Goal: Task Accomplishment & Management: Use online tool/utility

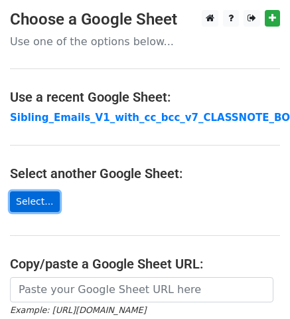
click at [29, 197] on link "Select..." at bounding box center [35, 201] width 50 height 21
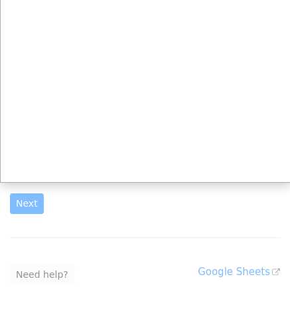
scroll to position [154, 0]
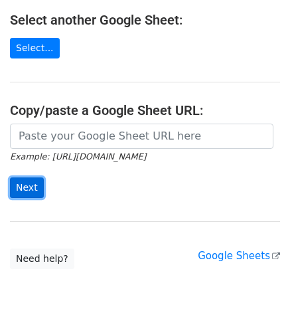
click at [23, 181] on input "Next" at bounding box center [27, 187] width 34 height 21
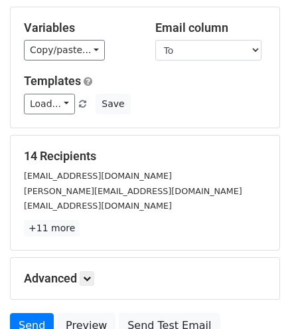
scroll to position [237, 0]
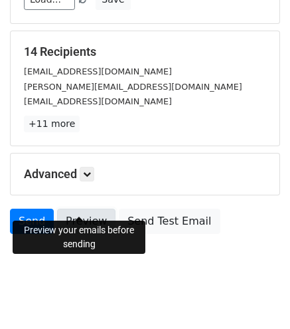
click at [88, 209] on link "Preview" at bounding box center [86, 221] width 58 height 25
click at [74, 209] on link "Preview" at bounding box center [86, 221] width 58 height 25
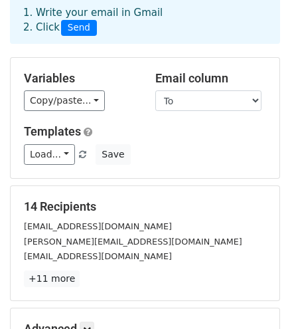
scroll to position [0, 0]
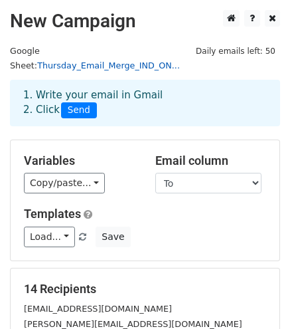
click at [150, 60] on link "Thursday_Email_Merge_IND_ON..." at bounding box center [108, 65] width 143 height 10
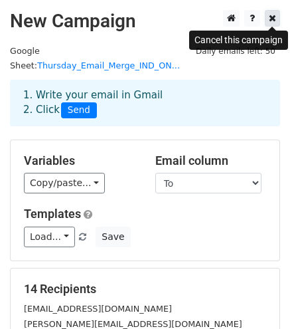
click at [276, 23] on link at bounding box center [272, 18] width 15 height 17
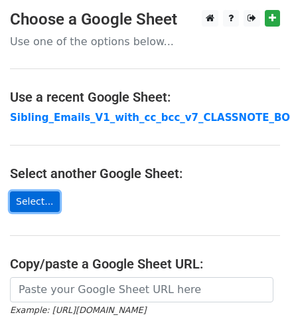
click at [27, 201] on link "Select..." at bounding box center [35, 201] width 50 height 21
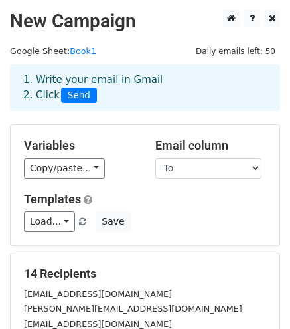
scroll to position [199, 0]
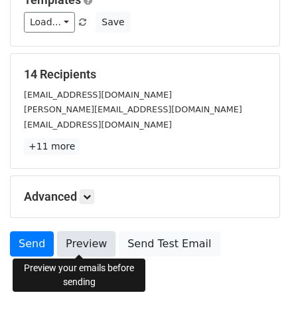
click at [80, 245] on link "Preview" at bounding box center [86, 243] width 58 height 25
click at [60, 239] on link "Preview" at bounding box center [86, 243] width 58 height 25
click at [82, 245] on link "Preview" at bounding box center [86, 243] width 58 height 25
